Goal: Information Seeking & Learning: Learn about a topic

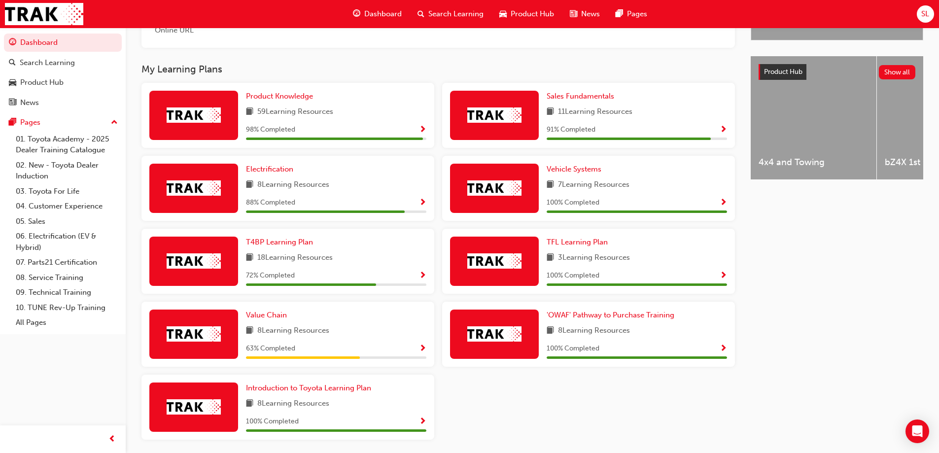
scroll to position [387, 0]
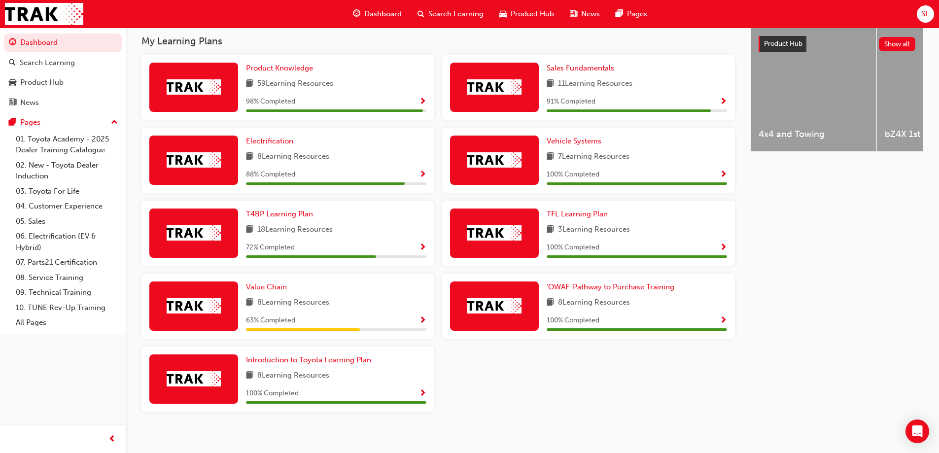
click at [423, 316] on span "Show Progress" at bounding box center [422, 320] width 7 height 9
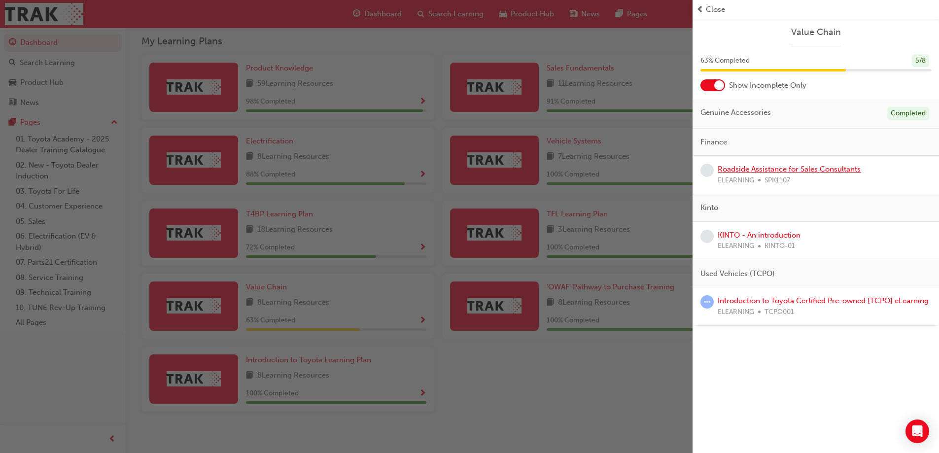
click at [747, 171] on link "Roadside Assistance for Sales Consultants" at bounding box center [789, 169] width 143 height 9
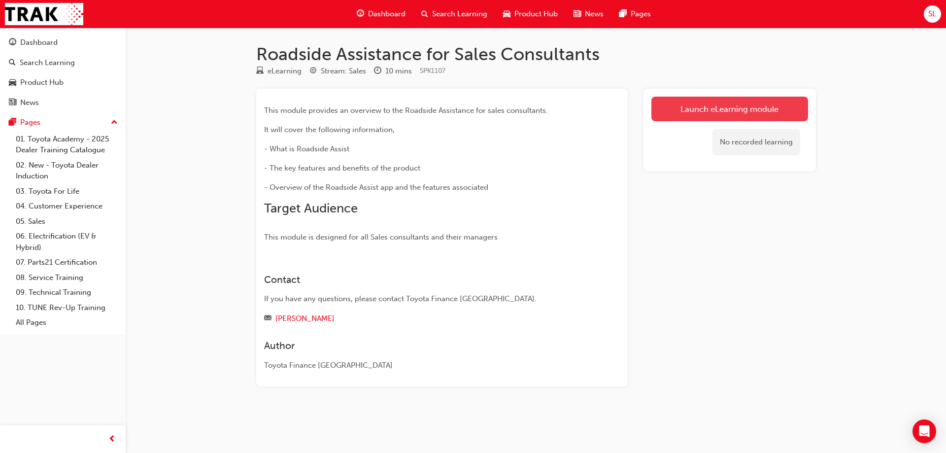
click at [747, 104] on link "Launch eLearning module" at bounding box center [730, 109] width 157 height 25
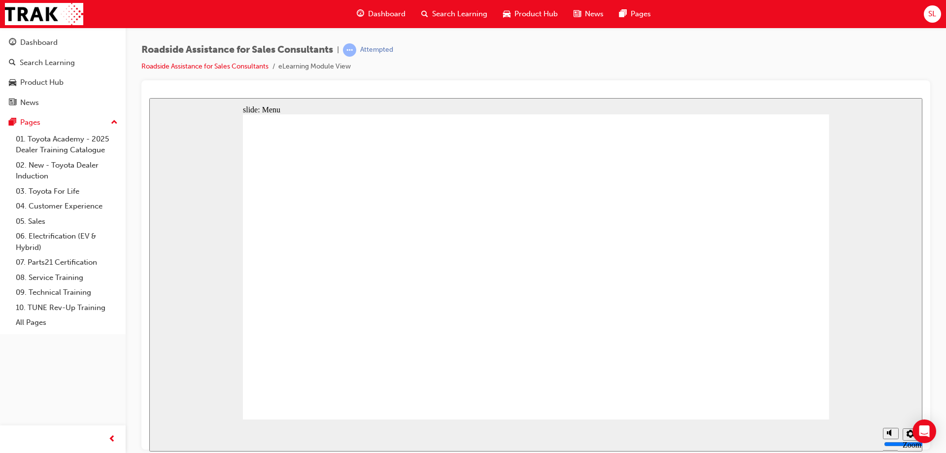
drag, startPoint x: 660, startPoint y: 231, endPoint x: 671, endPoint y: 243, distance: 16.1
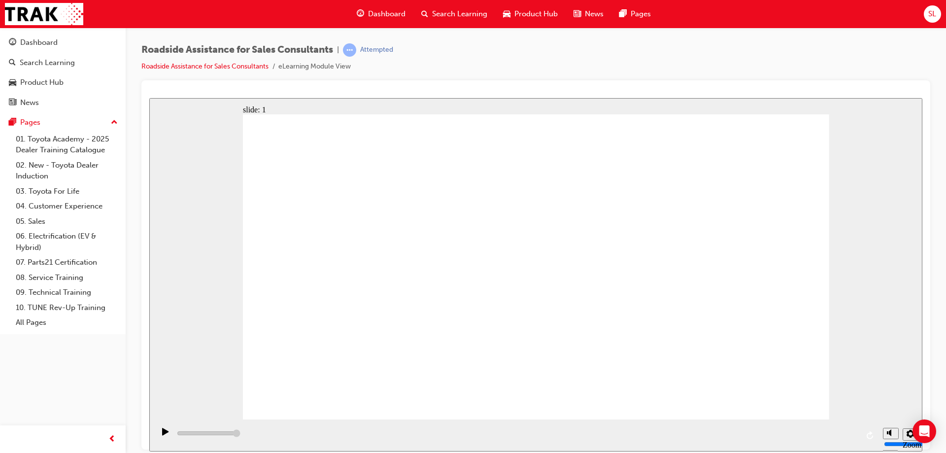
drag, startPoint x: 588, startPoint y: 405, endPoint x: 583, endPoint y: 407, distance: 5.3
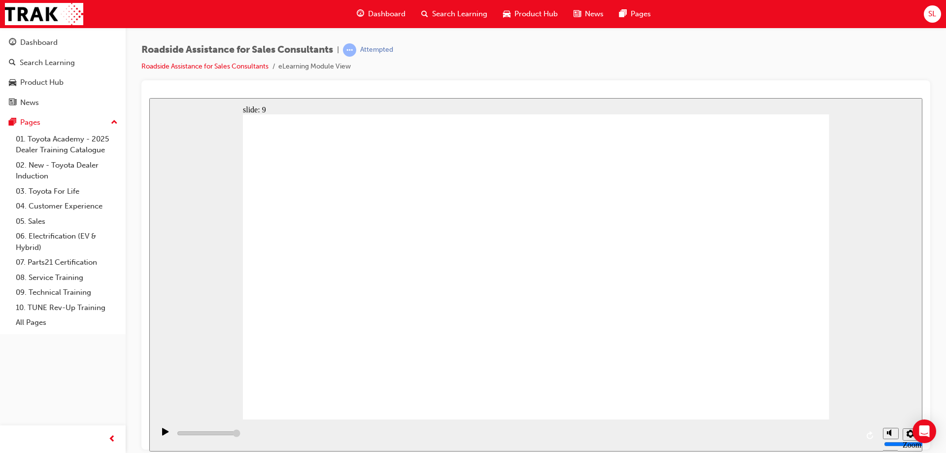
type input "23000"
checkbox input "true"
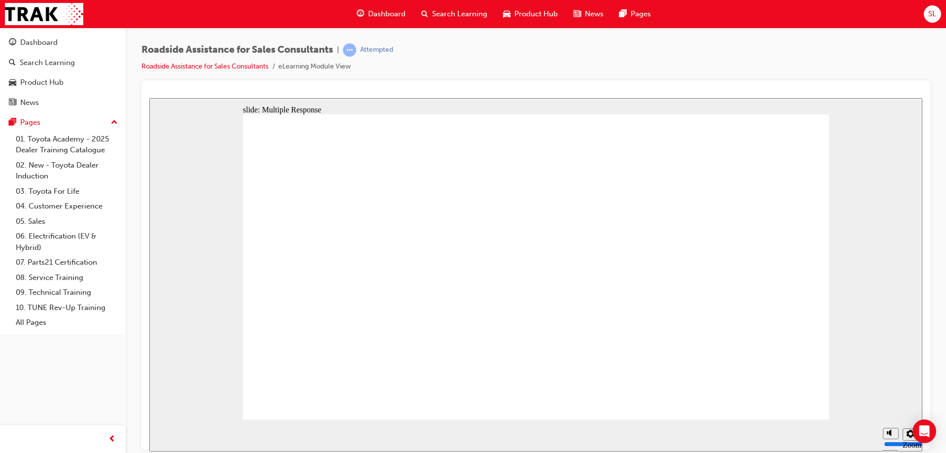
checkbox input "true"
drag, startPoint x: 724, startPoint y: 361, endPoint x: 759, endPoint y: 373, distance: 36.9
